Goal: Transaction & Acquisition: Obtain resource

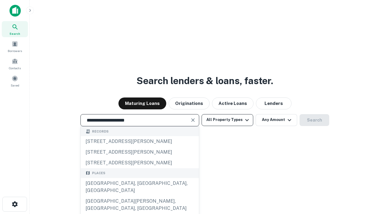
click at [139, 195] on div "[GEOGRAPHIC_DATA], [GEOGRAPHIC_DATA], [GEOGRAPHIC_DATA]" at bounding box center [140, 187] width 118 height 18
type input "**********"
click at [227, 120] on button "All Property Types" at bounding box center [227, 120] width 52 height 12
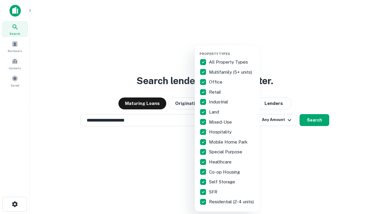
click at [232, 50] on button "button" at bounding box center [231, 50] width 65 height 0
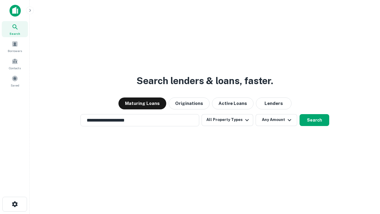
scroll to position [9, 0]
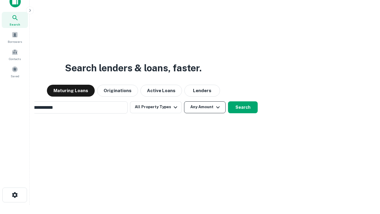
click at [184, 101] on button "Any Amount" at bounding box center [205, 107] width 42 height 12
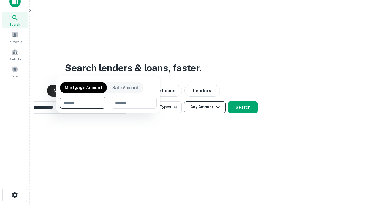
scroll to position [9, 0]
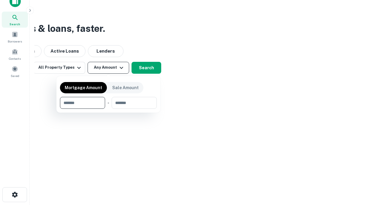
type input "*******"
click at [108, 109] on button "button" at bounding box center [108, 109] width 97 height 0
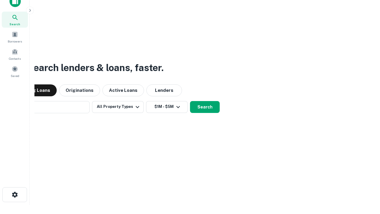
scroll to position [9, 0]
click at [190, 101] on button "Search" at bounding box center [205, 107] width 30 height 12
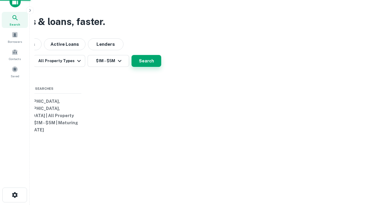
scroll to position [9, 0]
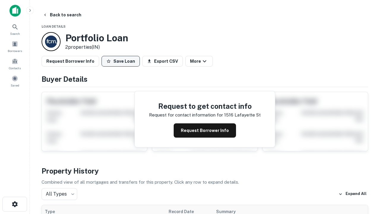
click at [120, 61] on button "Save Loan" at bounding box center [120, 61] width 38 height 11
click at [122, 61] on button "Loan Saved" at bounding box center [121, 61] width 41 height 11
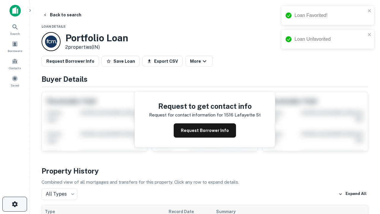
click at [15, 204] on icon "button" at bounding box center [14, 203] width 7 height 7
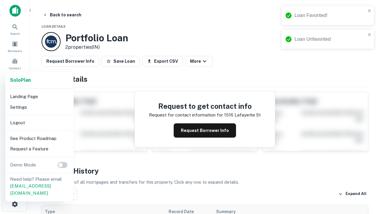
click at [39, 122] on li "Logout" at bounding box center [39, 122] width 63 height 11
